Goal: Task Accomplishment & Management: Manage account settings

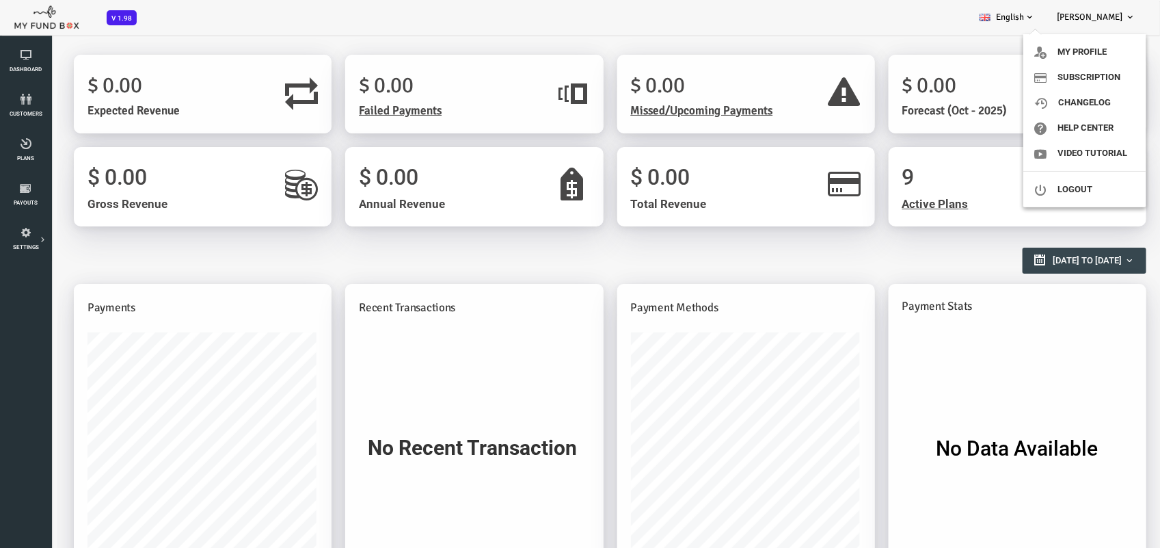
click at [1116, 14] on span "Tim" at bounding box center [1090, 17] width 66 height 11
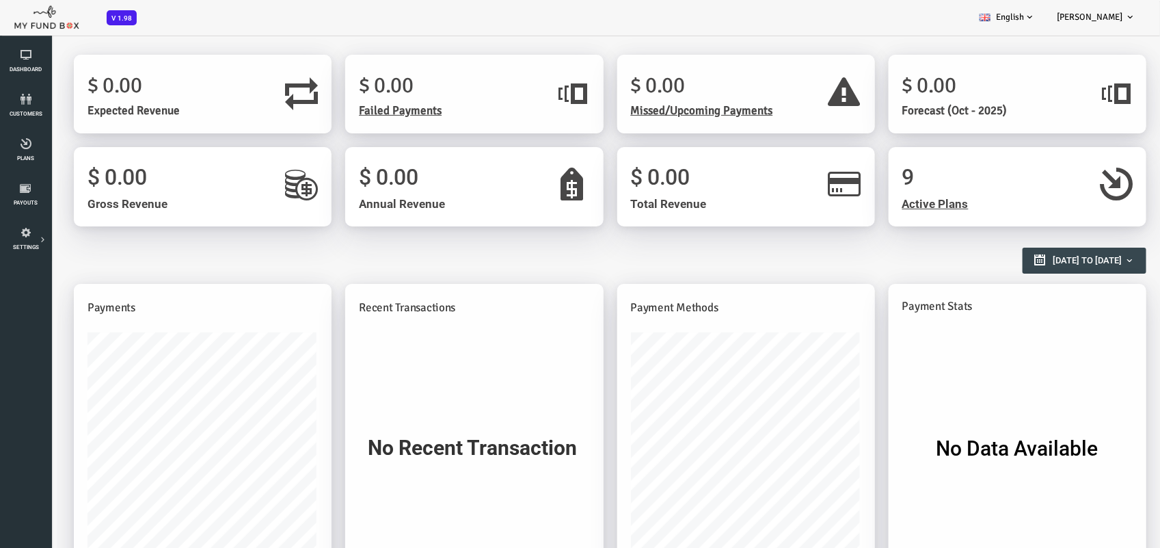
click at [1124, 18] on icon at bounding box center [1129, 17] width 11 height 11
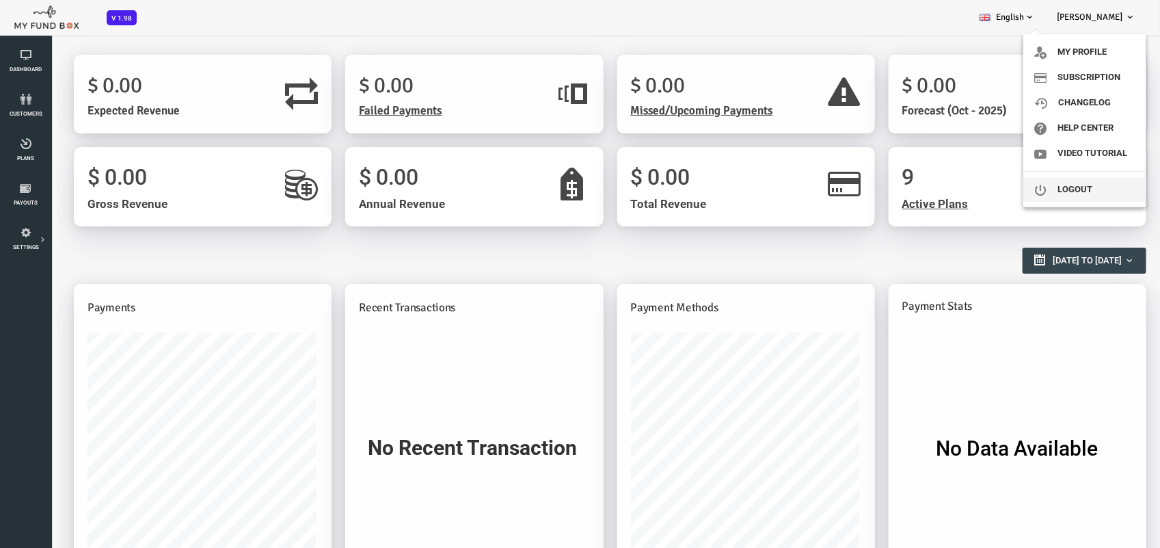
click at [1091, 177] on link "Logout" at bounding box center [1084, 189] width 123 height 25
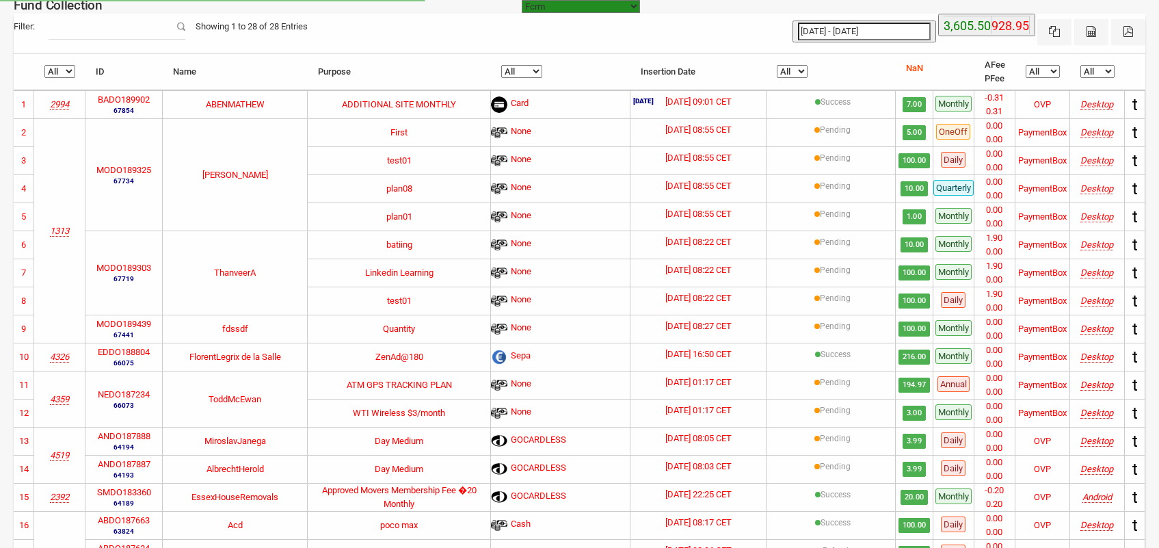
select select "[URL][DOMAIN_NAME]"
select select "100"
